Goal: Find specific page/section: Find specific page/section

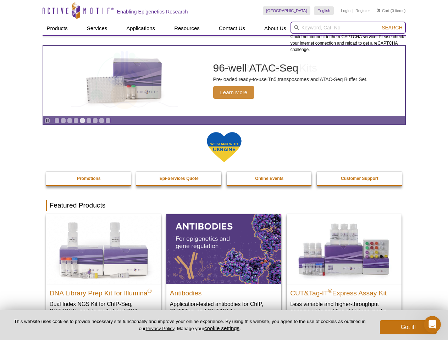
click at [348, 28] on input "search" at bounding box center [347, 28] width 115 height 12
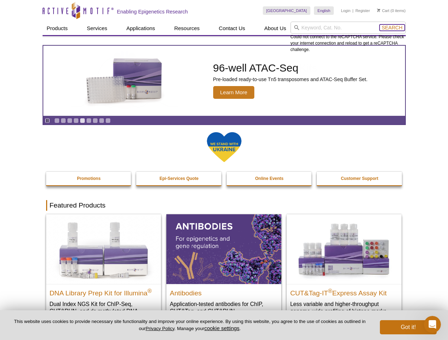
click at [392, 28] on span "Search" at bounding box center [392, 28] width 21 height 6
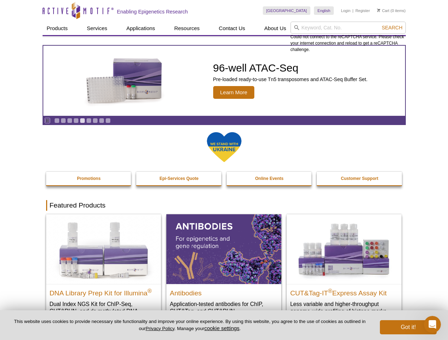
click at [47, 121] on icon "Pause" at bounding box center [47, 120] width 5 height 5
click at [57, 121] on link "Go to slide 1" at bounding box center [56, 120] width 5 height 5
click at [63, 121] on link "Go to slide 2" at bounding box center [63, 120] width 5 height 5
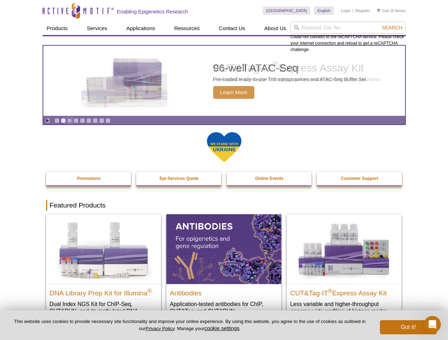
click at [70, 121] on link "Go to slide 3" at bounding box center [69, 120] width 5 height 5
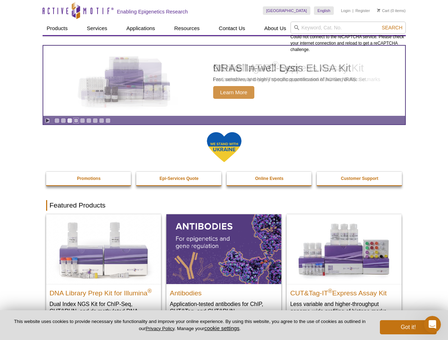
click at [76, 121] on link "Go to slide 4" at bounding box center [75, 120] width 5 height 5
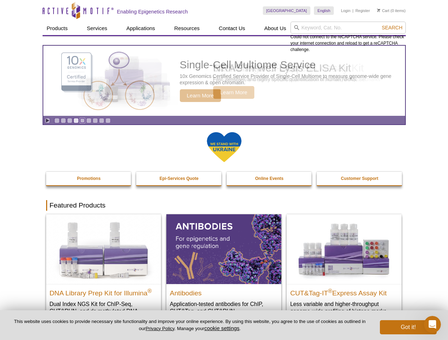
click at [82, 121] on link "Go to slide 5" at bounding box center [82, 120] width 5 height 5
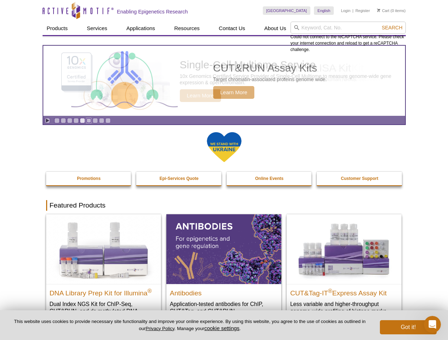
click at [89, 121] on link "Go to slide 6" at bounding box center [88, 120] width 5 height 5
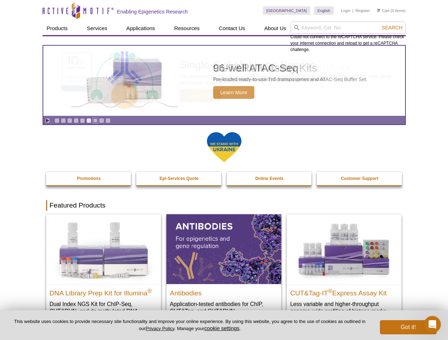
click at [95, 121] on link "Go to slide 7" at bounding box center [95, 120] width 5 height 5
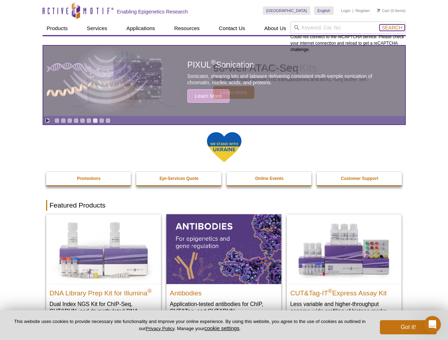
click at [392, 28] on span "Search" at bounding box center [392, 28] width 21 height 6
